Goal: Transaction & Acquisition: Purchase product/service

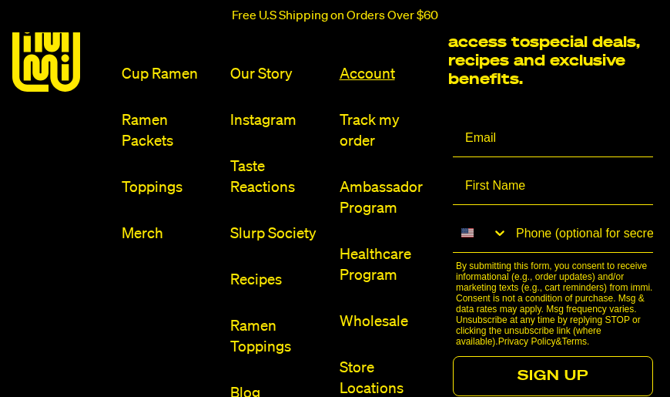
scroll to position [6717, 0]
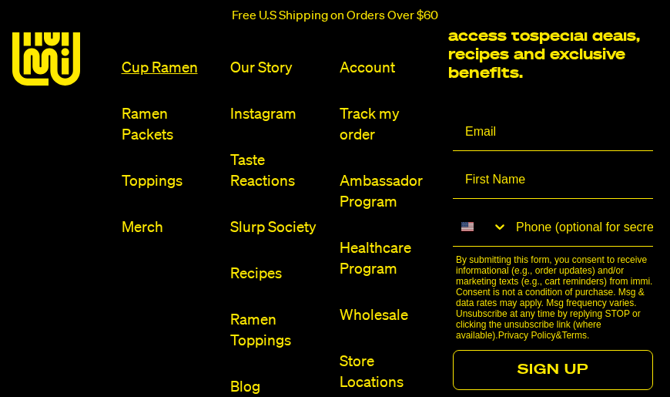
click at [170, 58] on link "Cup Ramen" at bounding box center [170, 68] width 97 height 21
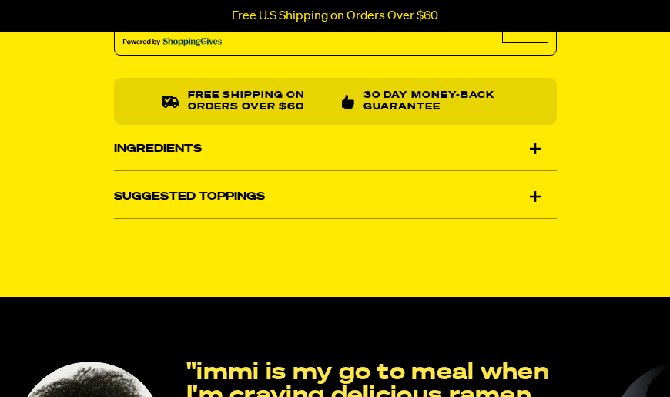
scroll to position [1106, 0]
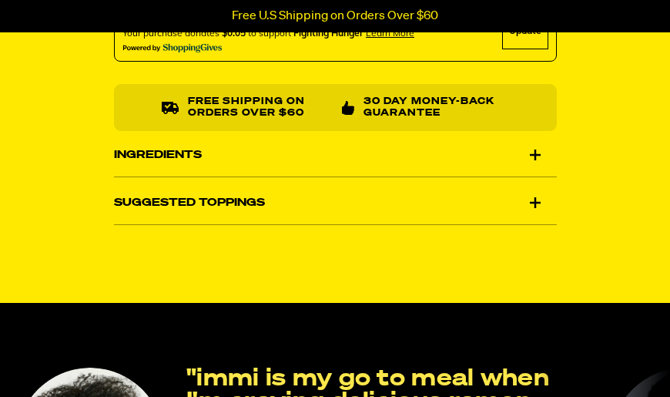
click at [510, 159] on div "Ingredients" at bounding box center [335, 154] width 443 height 43
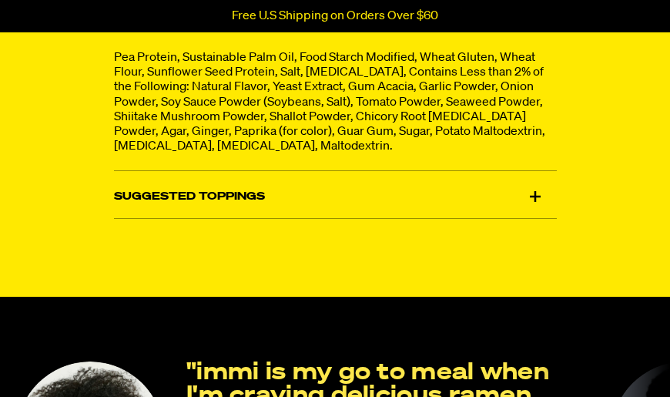
scroll to position [1222, 0]
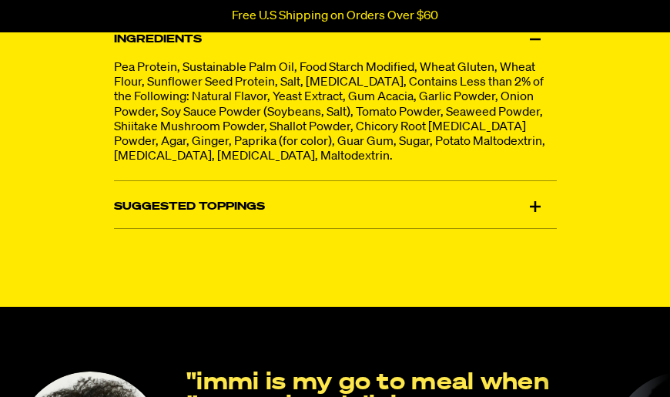
click at [540, 208] on div "Suggested Toppings" at bounding box center [335, 206] width 443 height 43
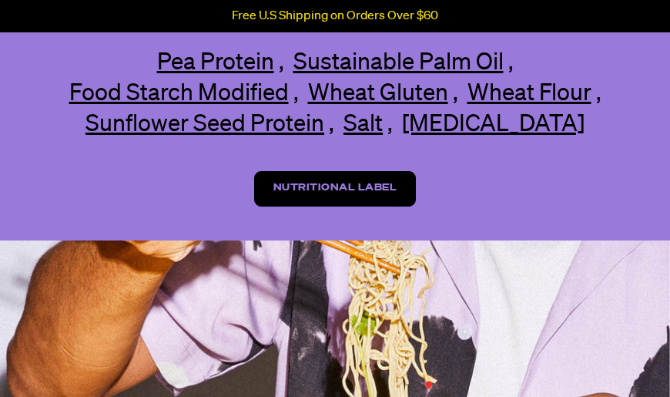
scroll to position [2594, 0]
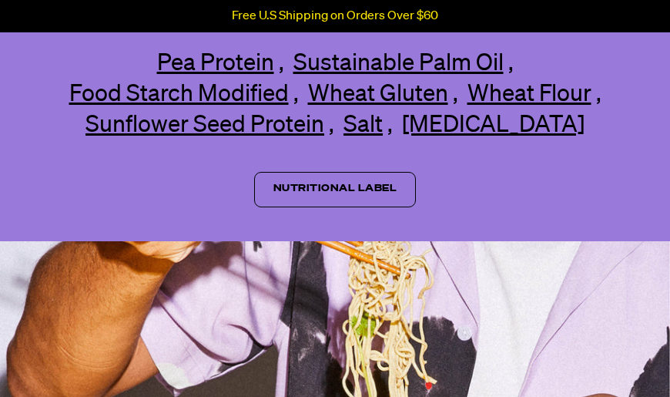
click at [353, 207] on link "Nutritional Label" at bounding box center [335, 189] width 162 height 35
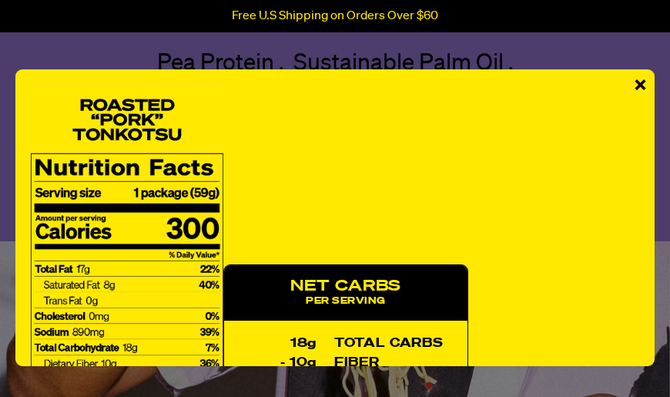
scroll to position [0, 0]
click at [636, 89] on span "×" at bounding box center [640, 86] width 13 height 35
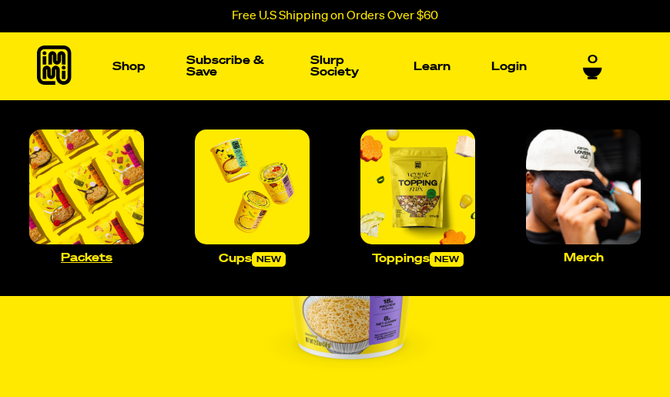
click at [65, 239] on img "Main navigation" at bounding box center [86, 186] width 115 height 115
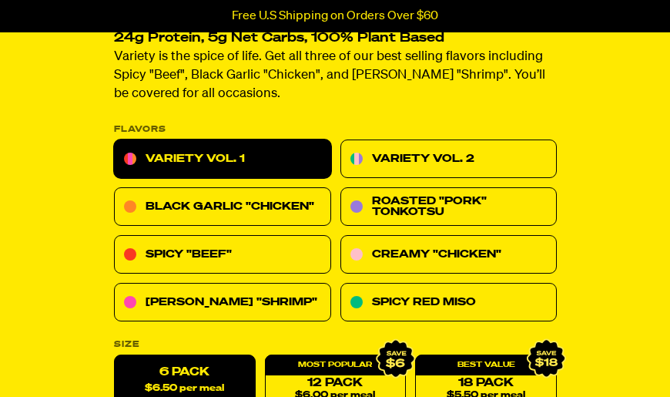
scroll to position [517, 0]
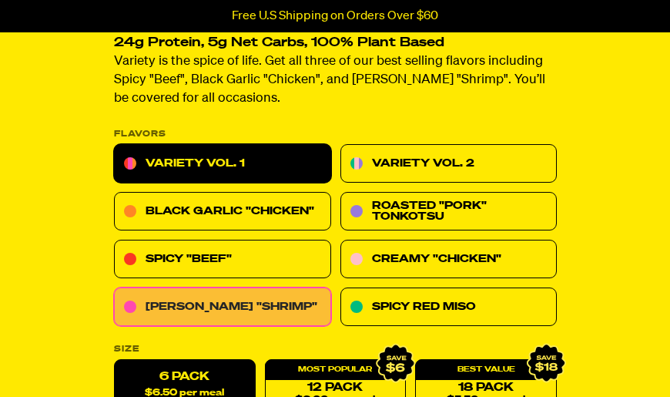
click at [179, 314] on link "[PERSON_NAME] "Shrimp"" at bounding box center [222, 307] width 217 height 38
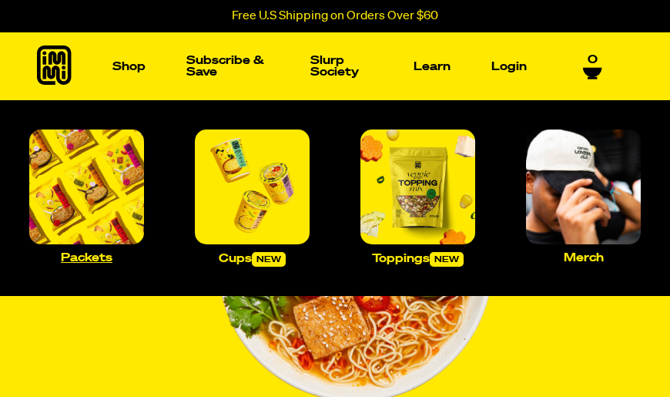
click at [105, 184] on img "Main navigation" at bounding box center [86, 186] width 115 height 115
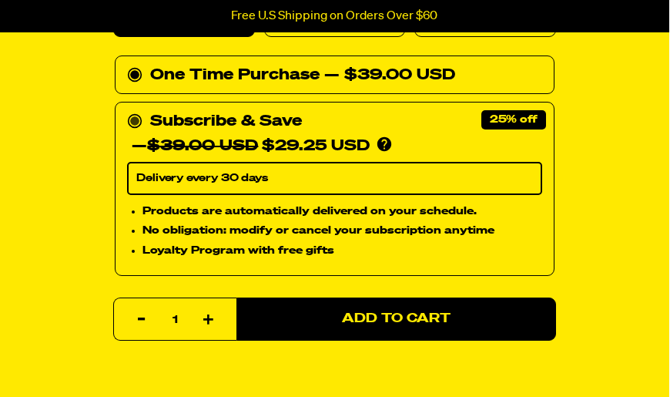
scroll to position [889, 0]
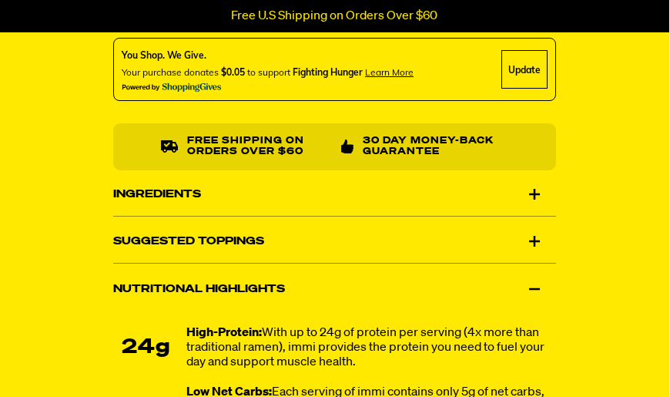
scroll to position [1290, 0]
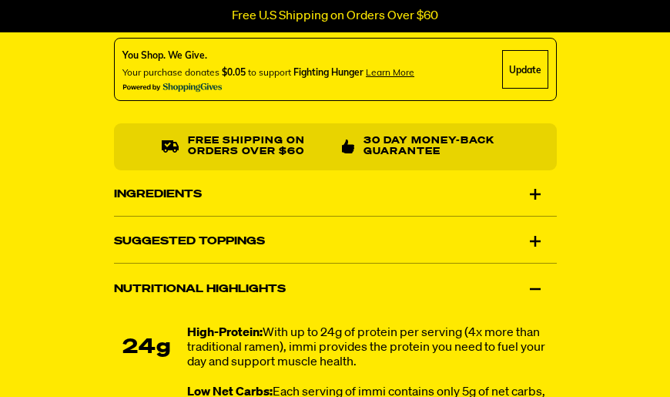
click at [422, 196] on div "Ingredients" at bounding box center [335, 193] width 443 height 43
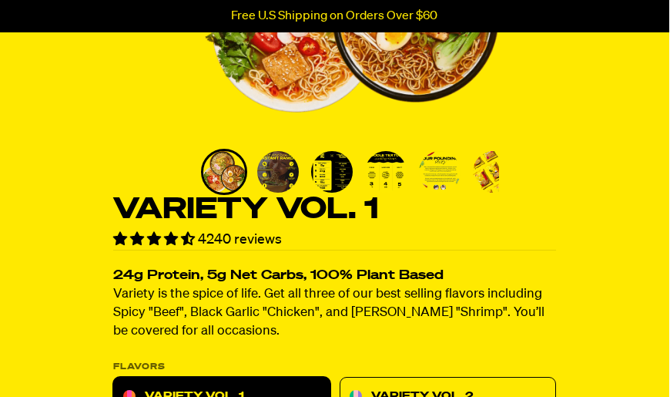
scroll to position [221, 0]
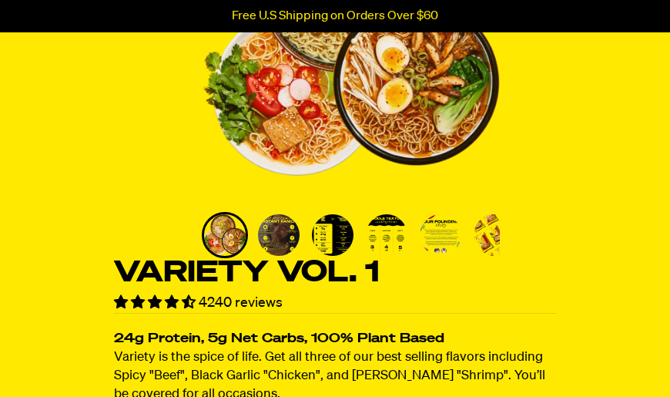
click at [368, 247] on img "Go to slide 4" at bounding box center [387, 235] width 42 height 42
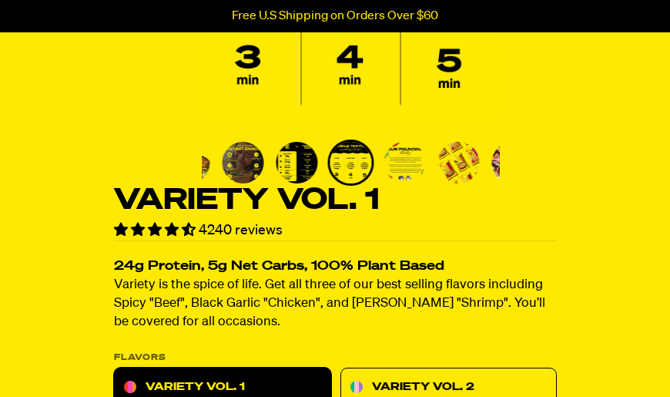
scroll to position [296, 0]
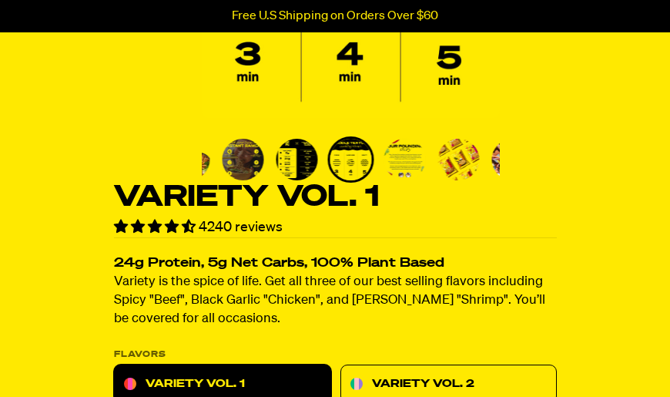
click at [293, 159] on img "Go to slide 3" at bounding box center [297, 160] width 42 height 42
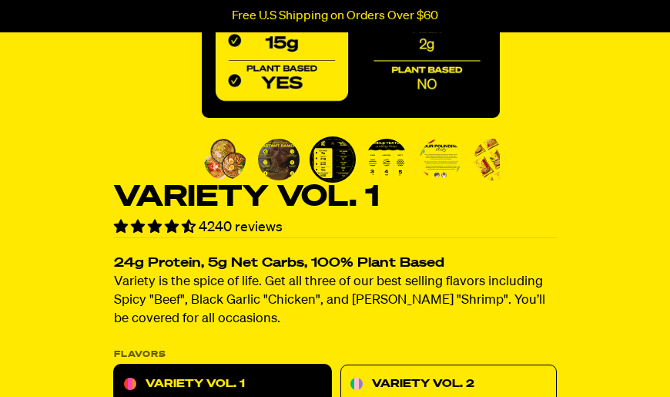
click at [273, 160] on img "Go to slide 2" at bounding box center [279, 160] width 42 height 42
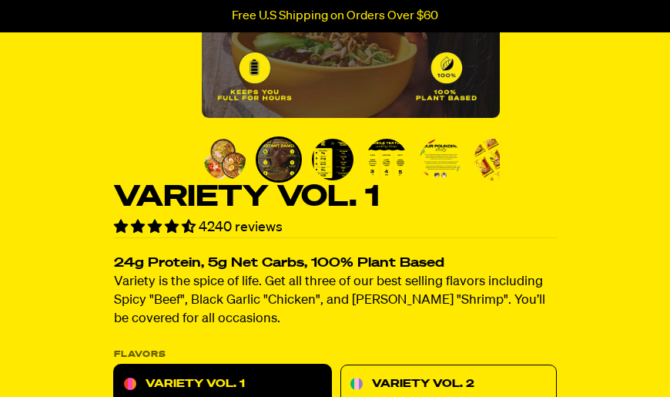
click at [241, 162] on img "Go to slide 1" at bounding box center [225, 160] width 42 height 42
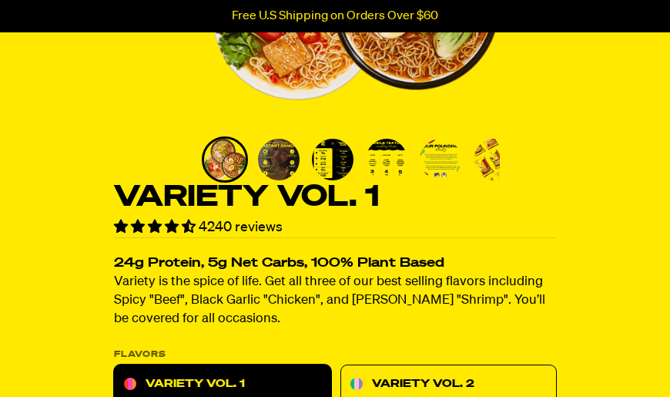
click at [480, 156] on img "Go to slide 6" at bounding box center [495, 160] width 42 height 42
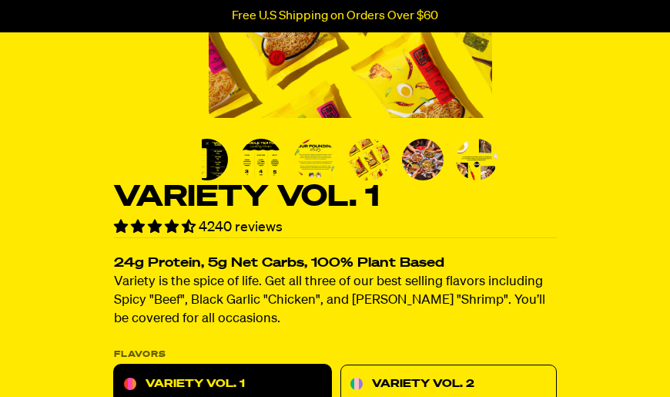
click at [480, 156] on img "Go to slide 8" at bounding box center [477, 160] width 42 height 42
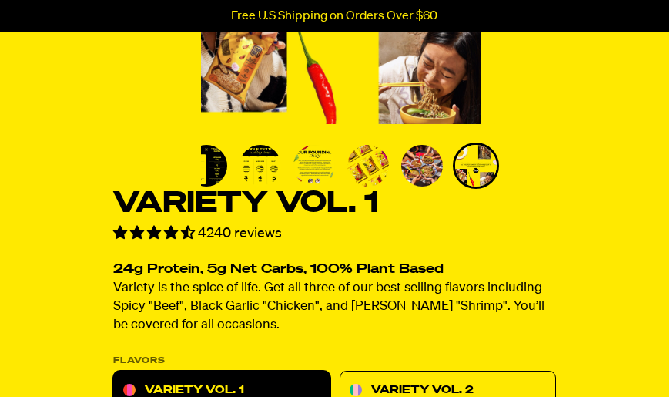
scroll to position [286, 0]
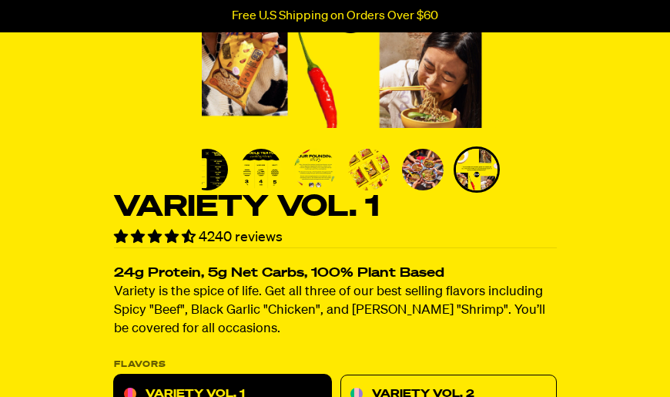
click at [325, 185] on img "Go to slide 5" at bounding box center [315, 170] width 42 height 42
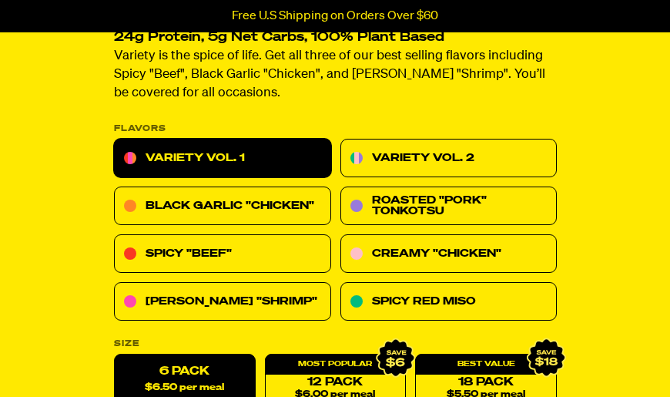
scroll to position [577, 0]
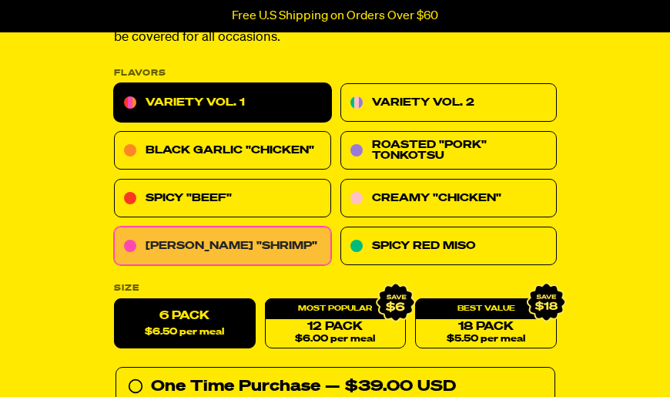
click at [213, 251] on link "[PERSON_NAME] "Shrimp"" at bounding box center [222, 246] width 217 height 38
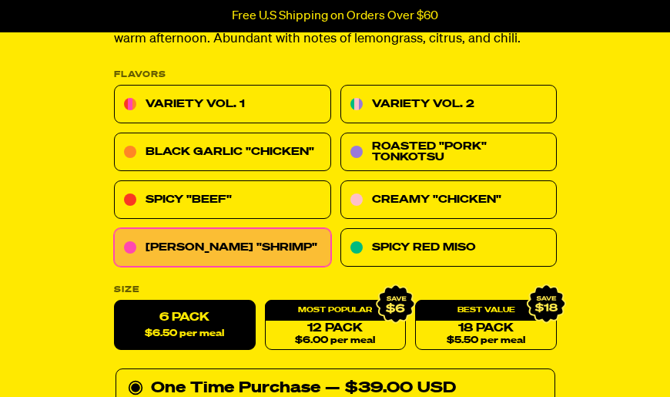
scroll to position [584, 0]
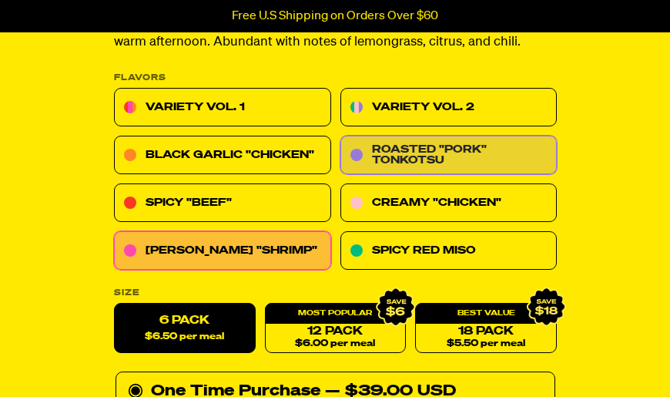
click at [505, 149] on link "Roasted "Pork" Tonkotsu" at bounding box center [448, 155] width 217 height 38
